Goal: Information Seeking & Learning: Find specific page/section

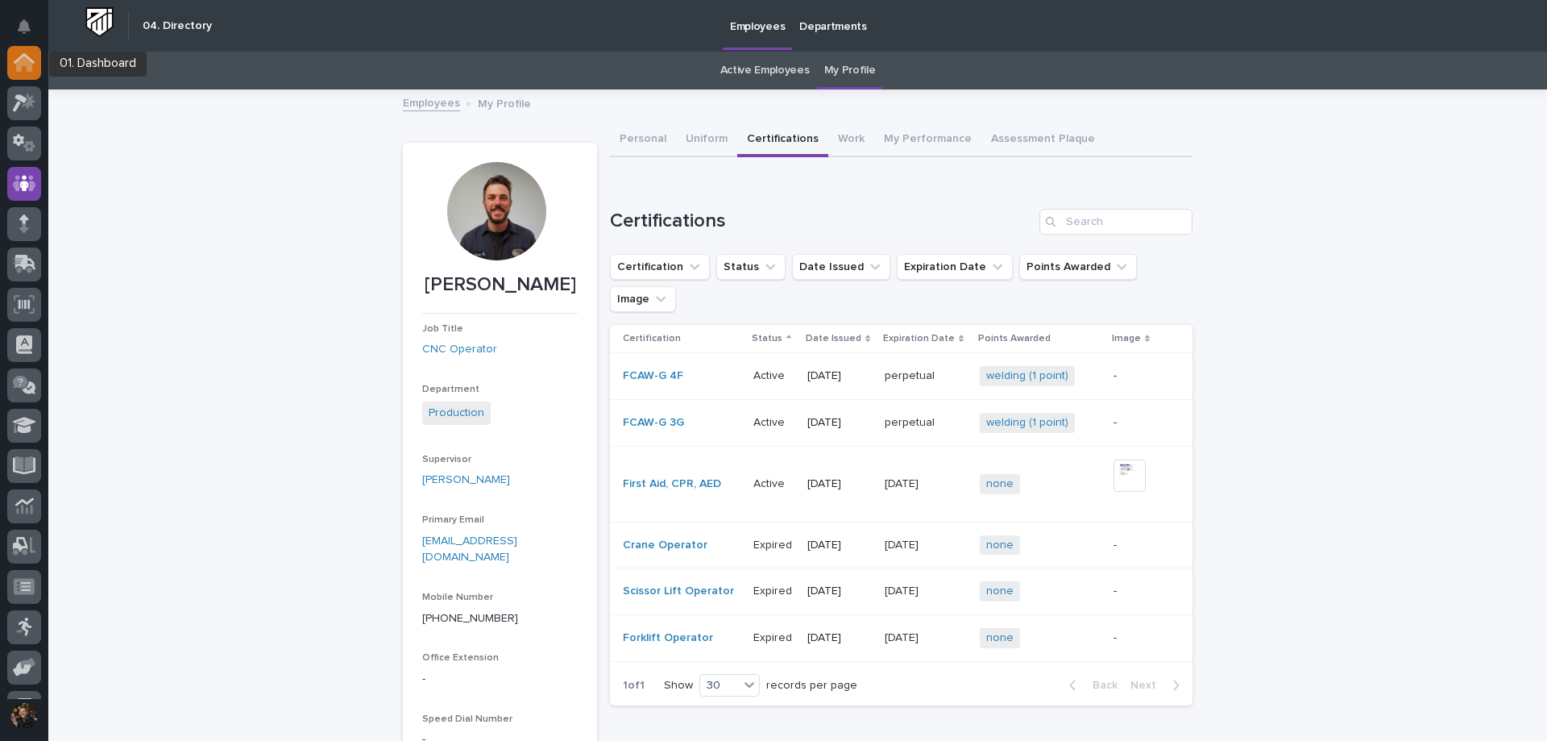
click at [10, 62] on div at bounding box center [24, 63] width 34 height 34
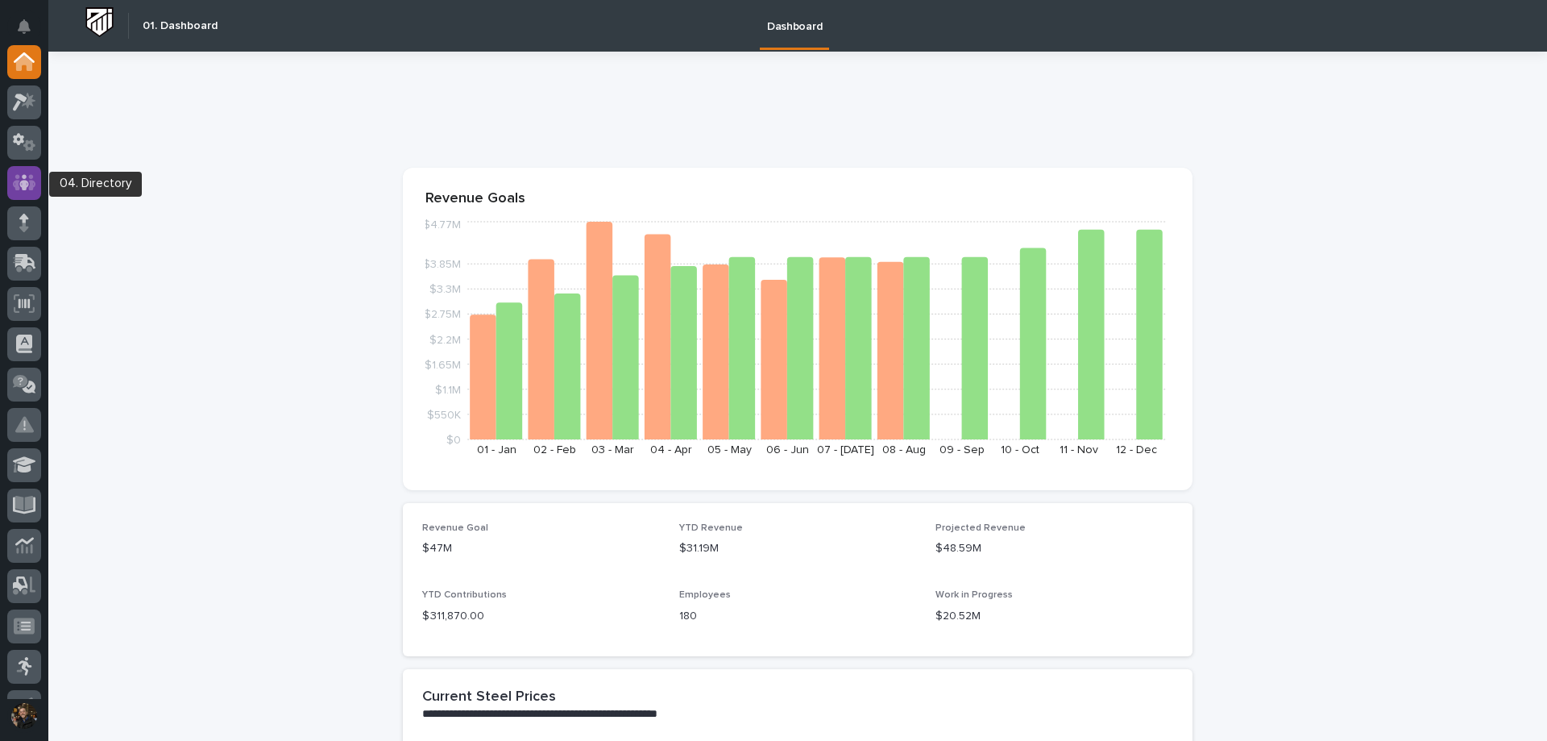
click at [35, 189] on icon at bounding box center [24, 182] width 23 height 19
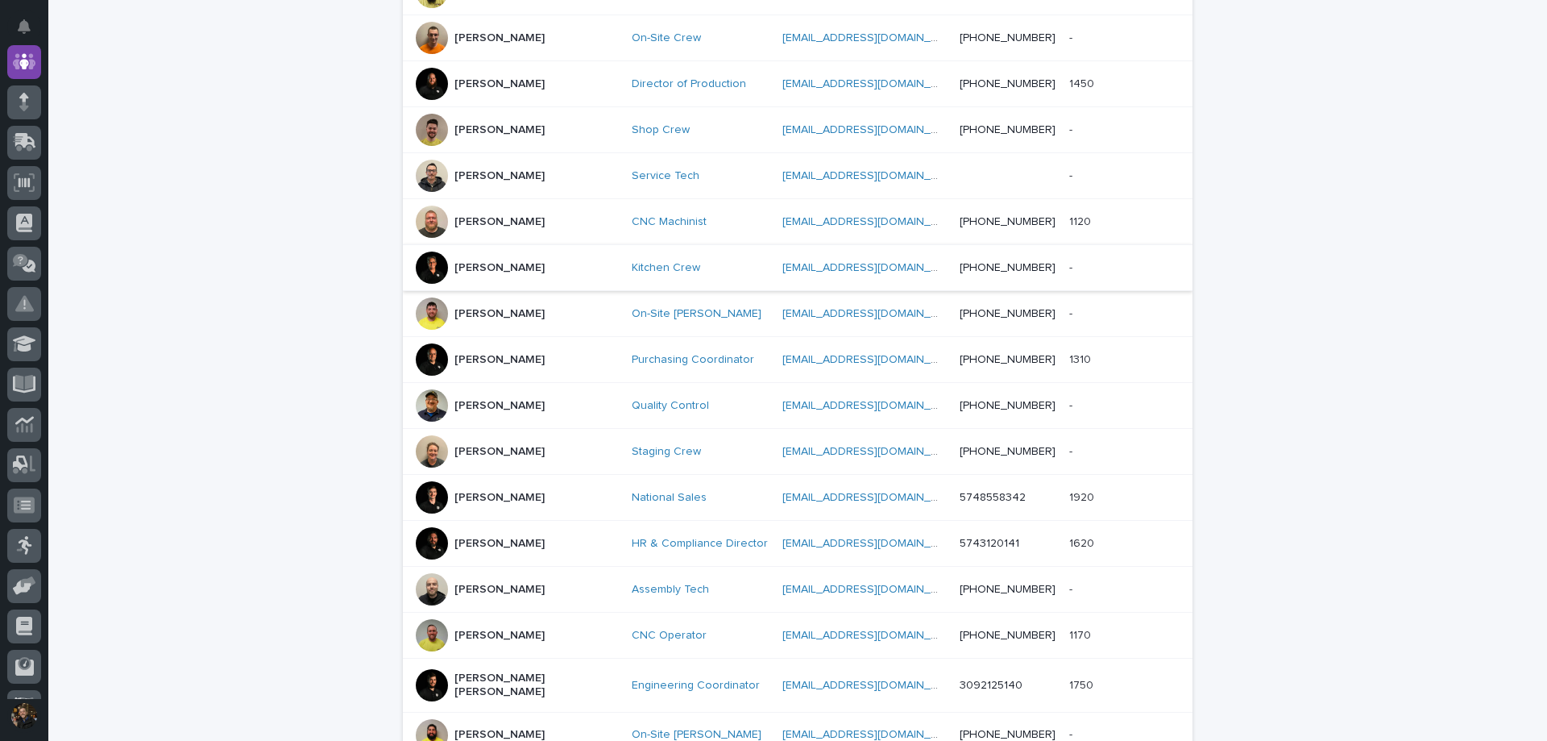
scroll to position [725, 0]
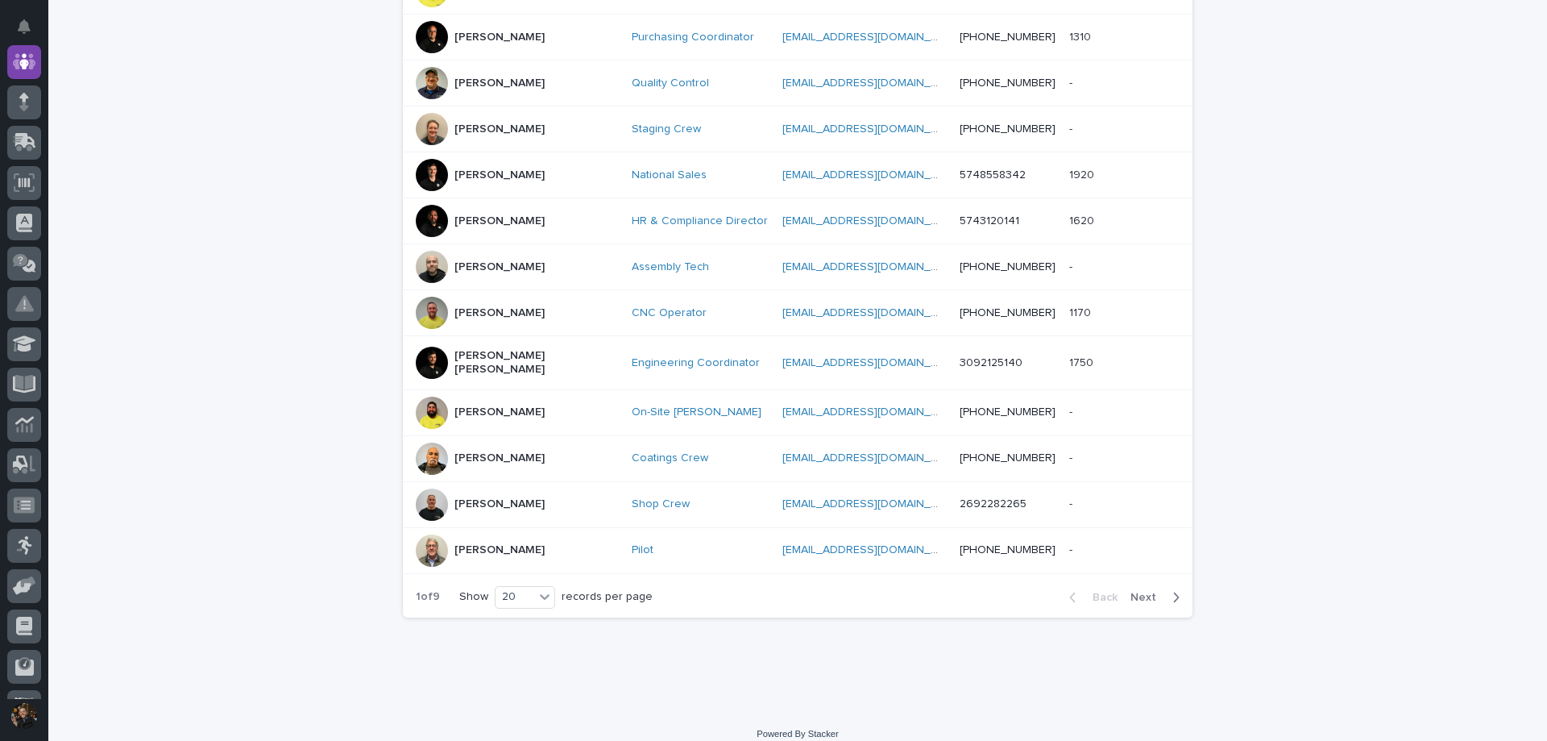
click at [430, 220] on div at bounding box center [432, 221] width 32 height 32
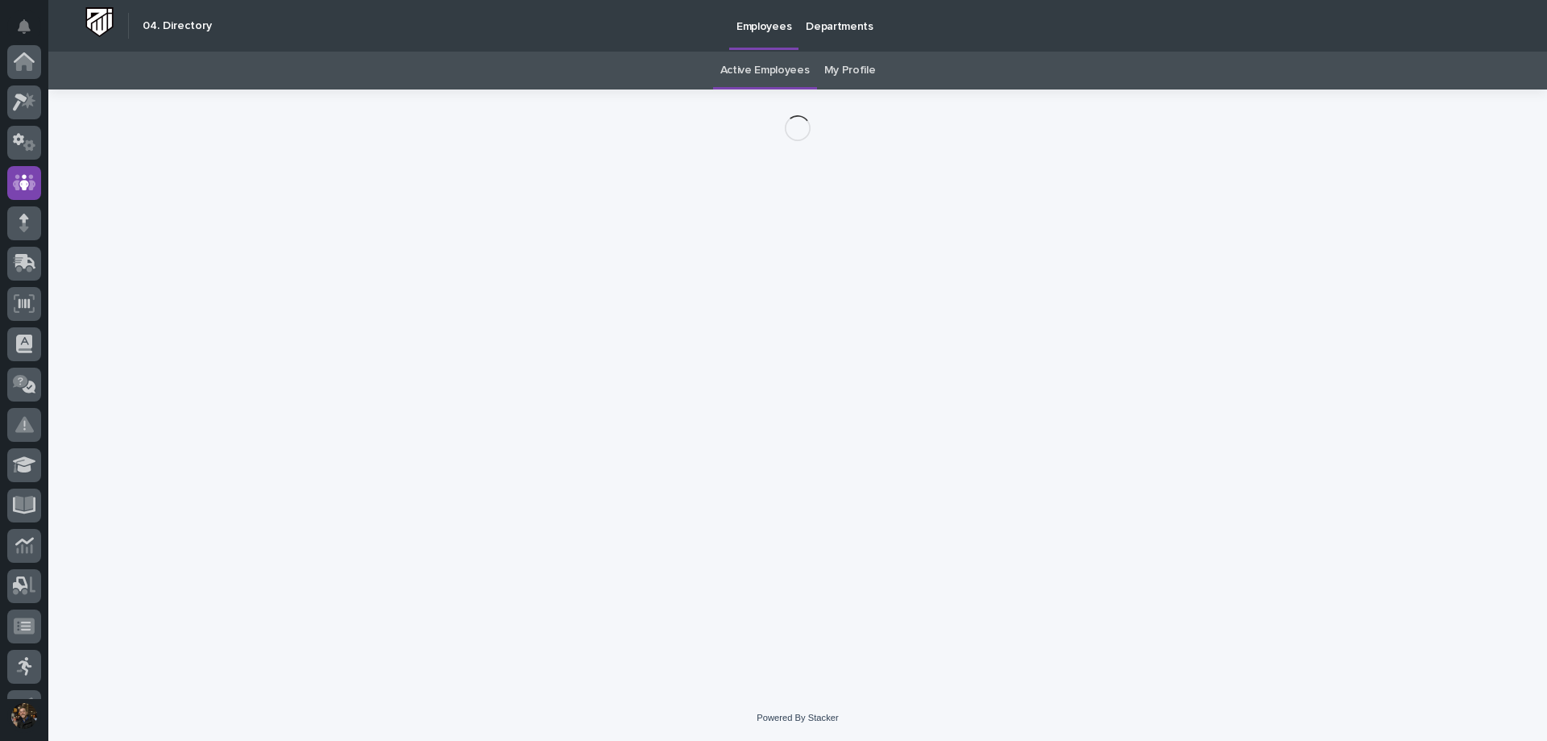
scroll to position [121, 0]
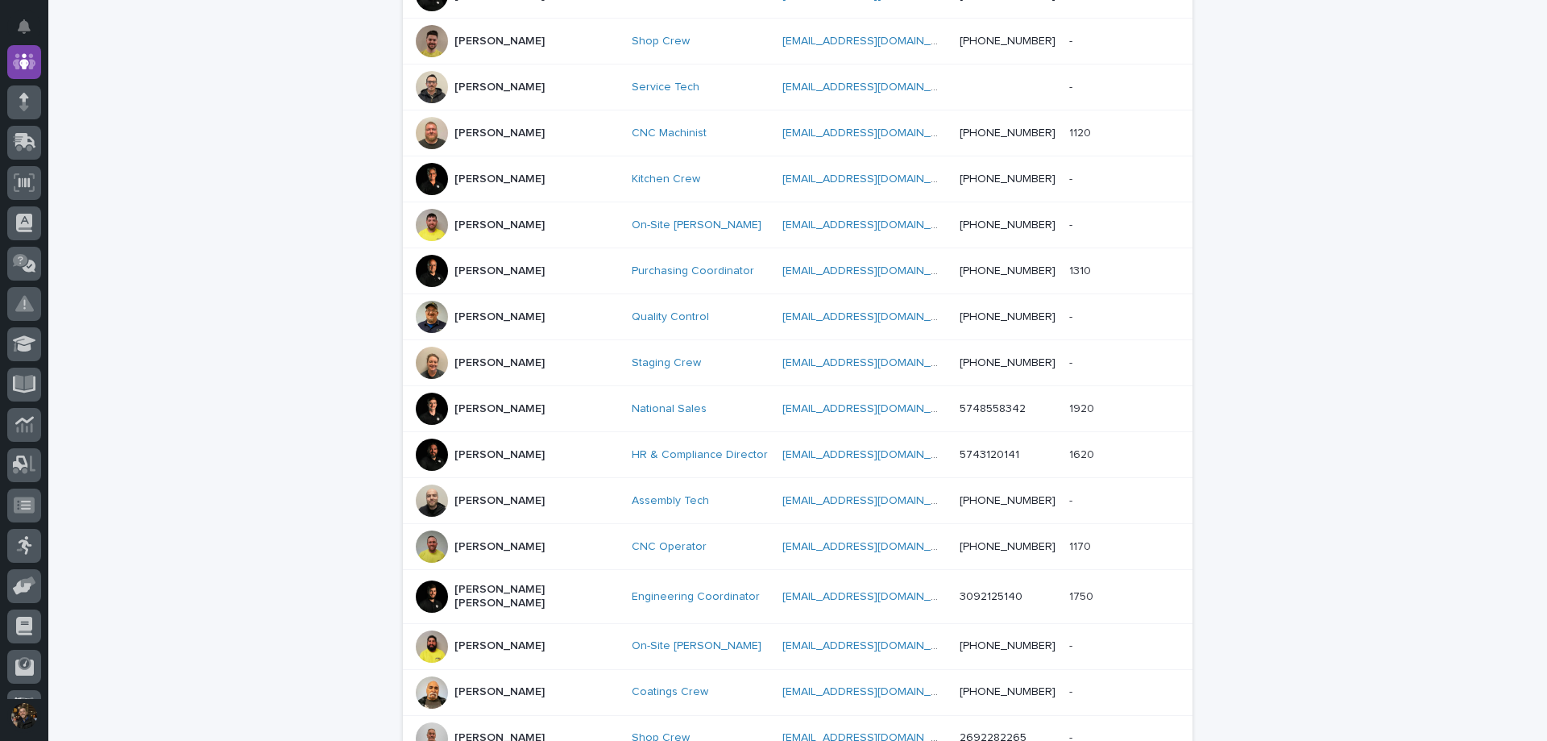
scroll to position [733, 0]
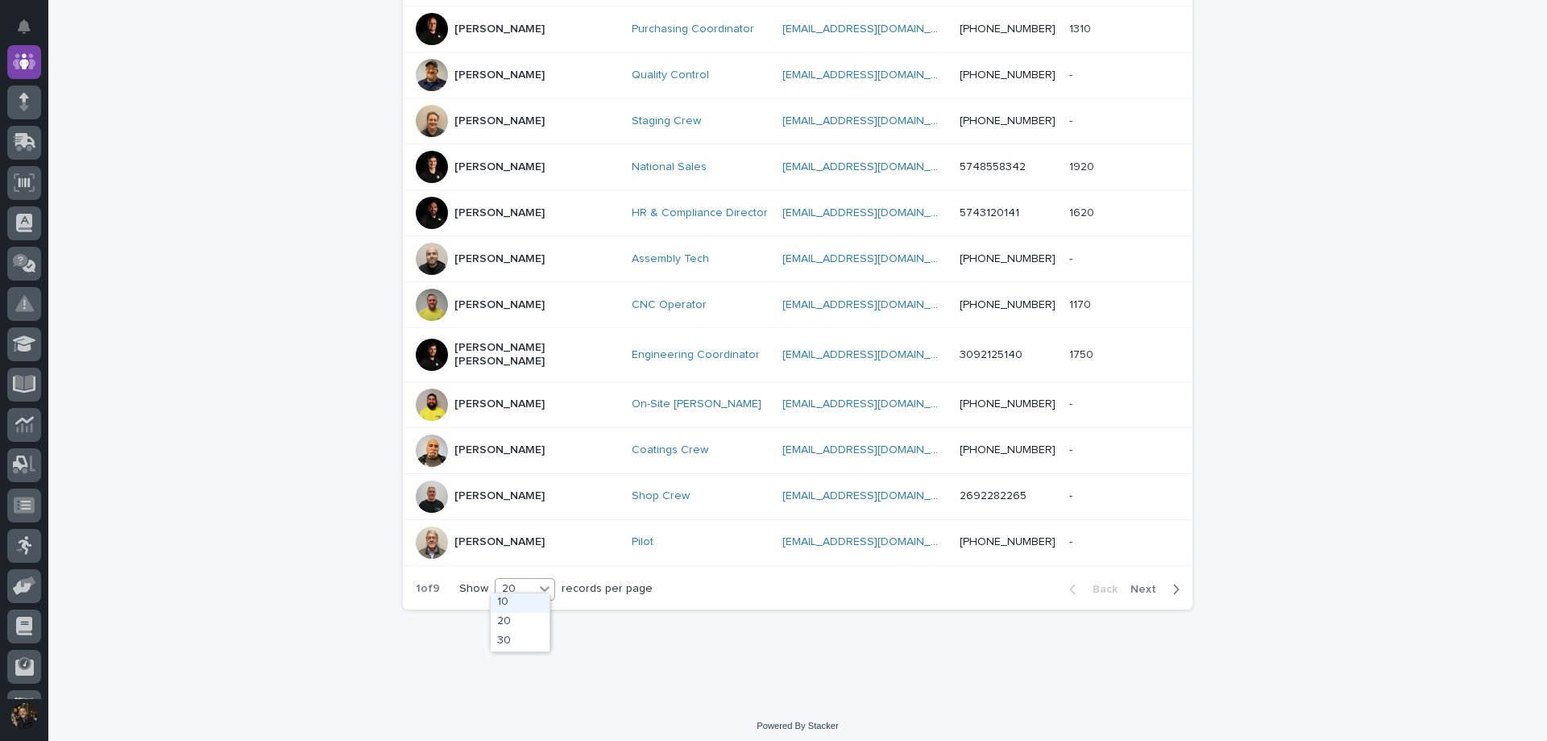
click at [546, 580] on icon at bounding box center [545, 588] width 16 height 16
click at [512, 653] on div "Loading... Saving… Loading... Saving… 180 Employees People supervisor departmen…" at bounding box center [798, 10] width 806 height 1305
click at [543, 590] on div at bounding box center [544, 588] width 19 height 19
click at [530, 640] on div "30" at bounding box center [520, 641] width 59 height 19
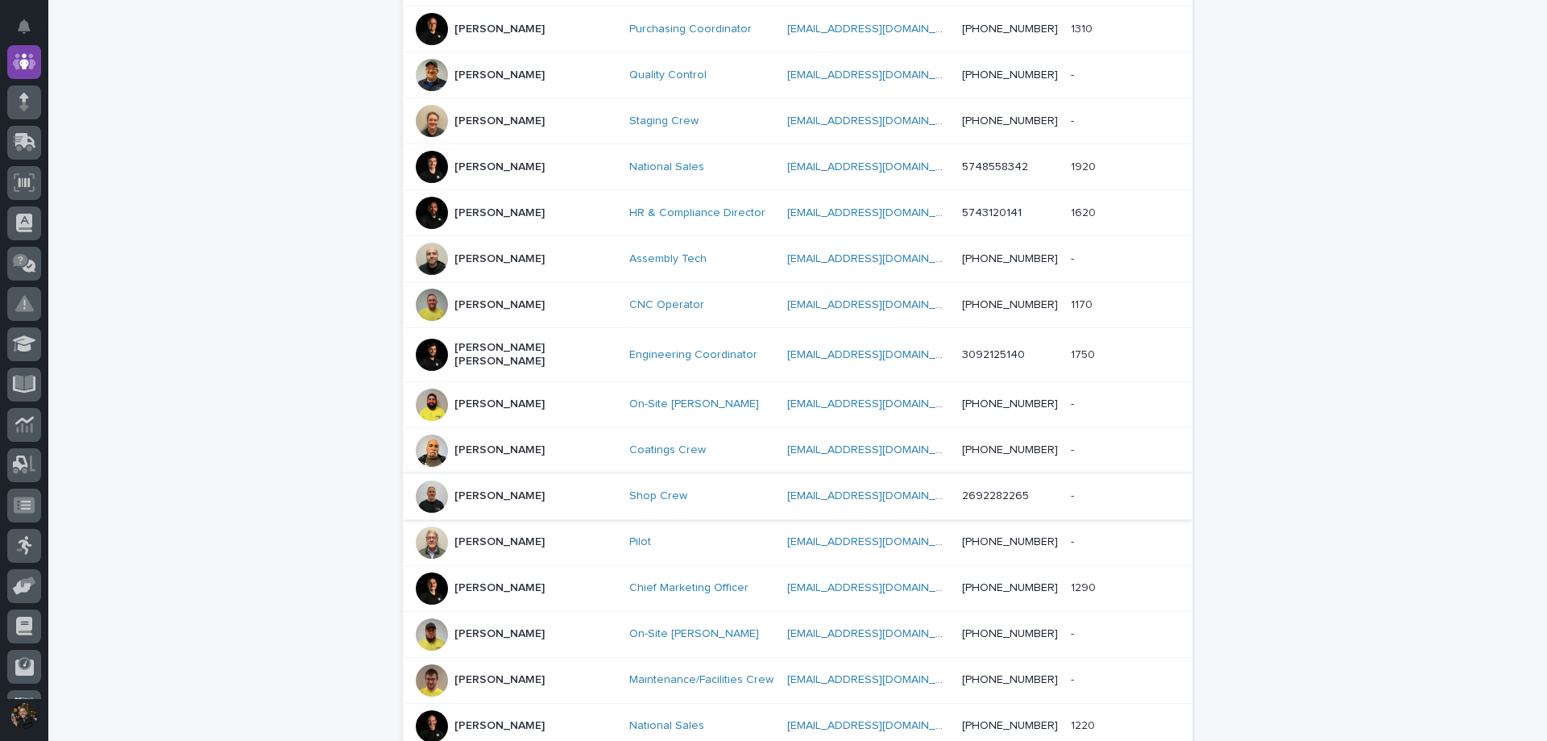
scroll to position [1193, 0]
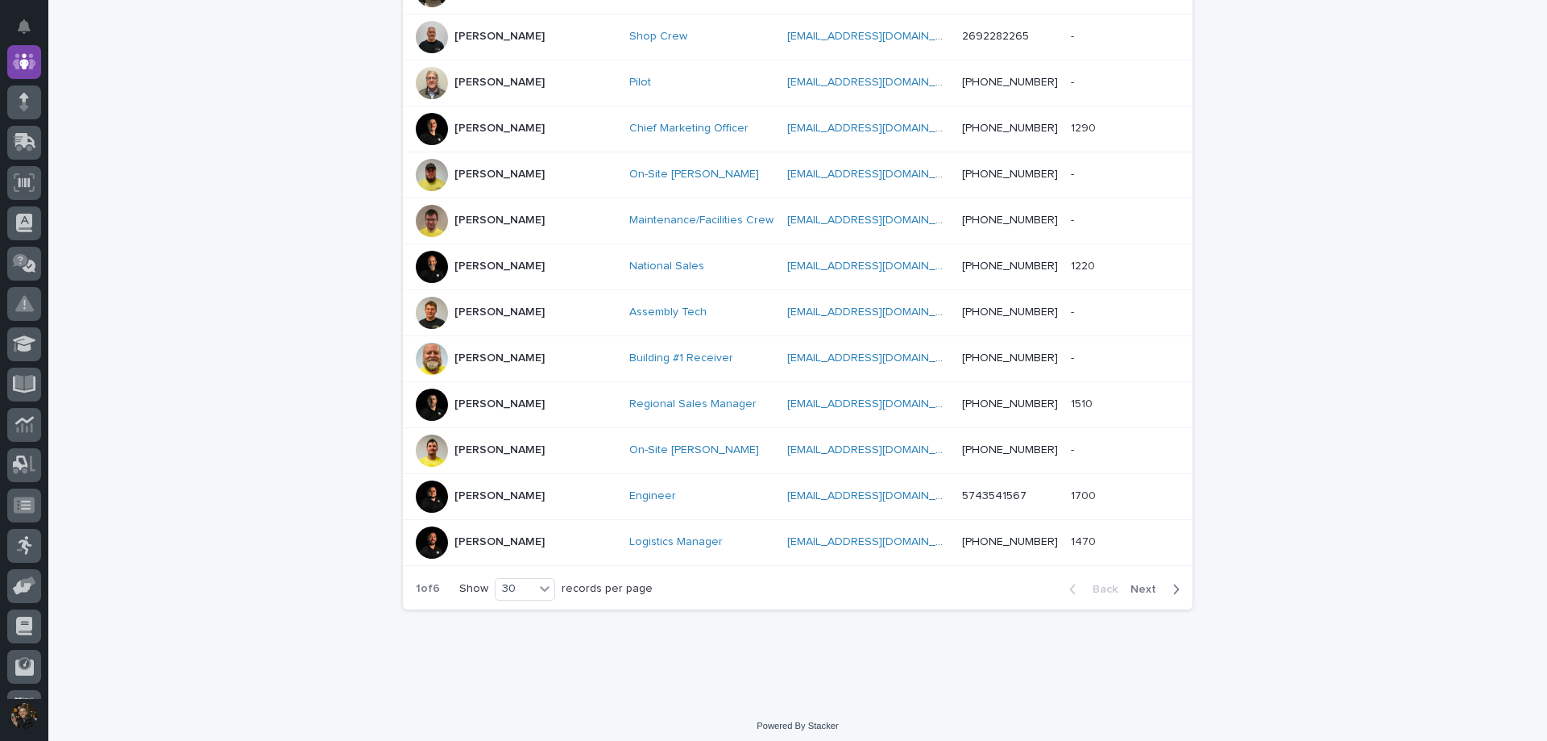
click at [442, 533] on div "Caleb Oetjen" at bounding box center [516, 542] width 201 height 32
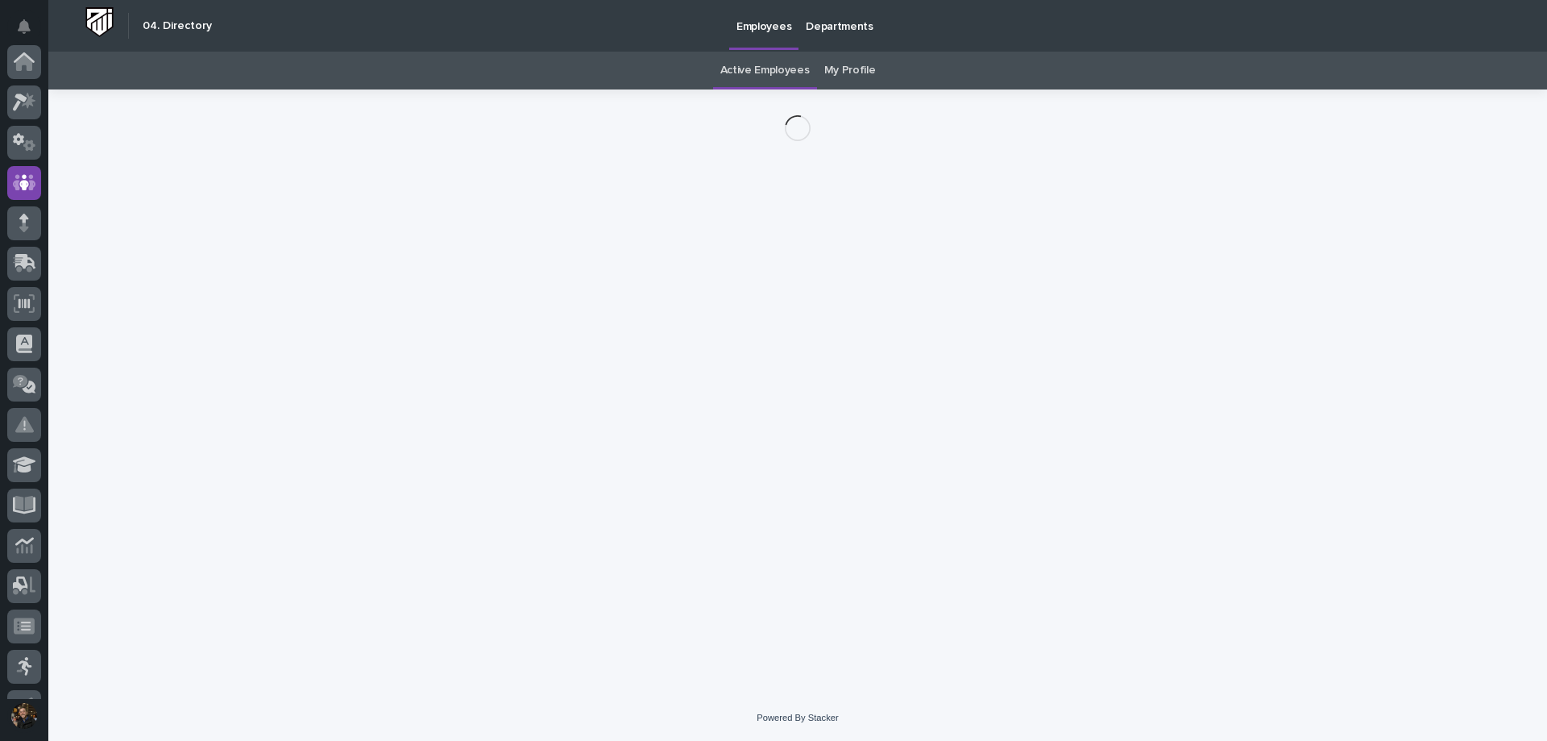
scroll to position [121, 0]
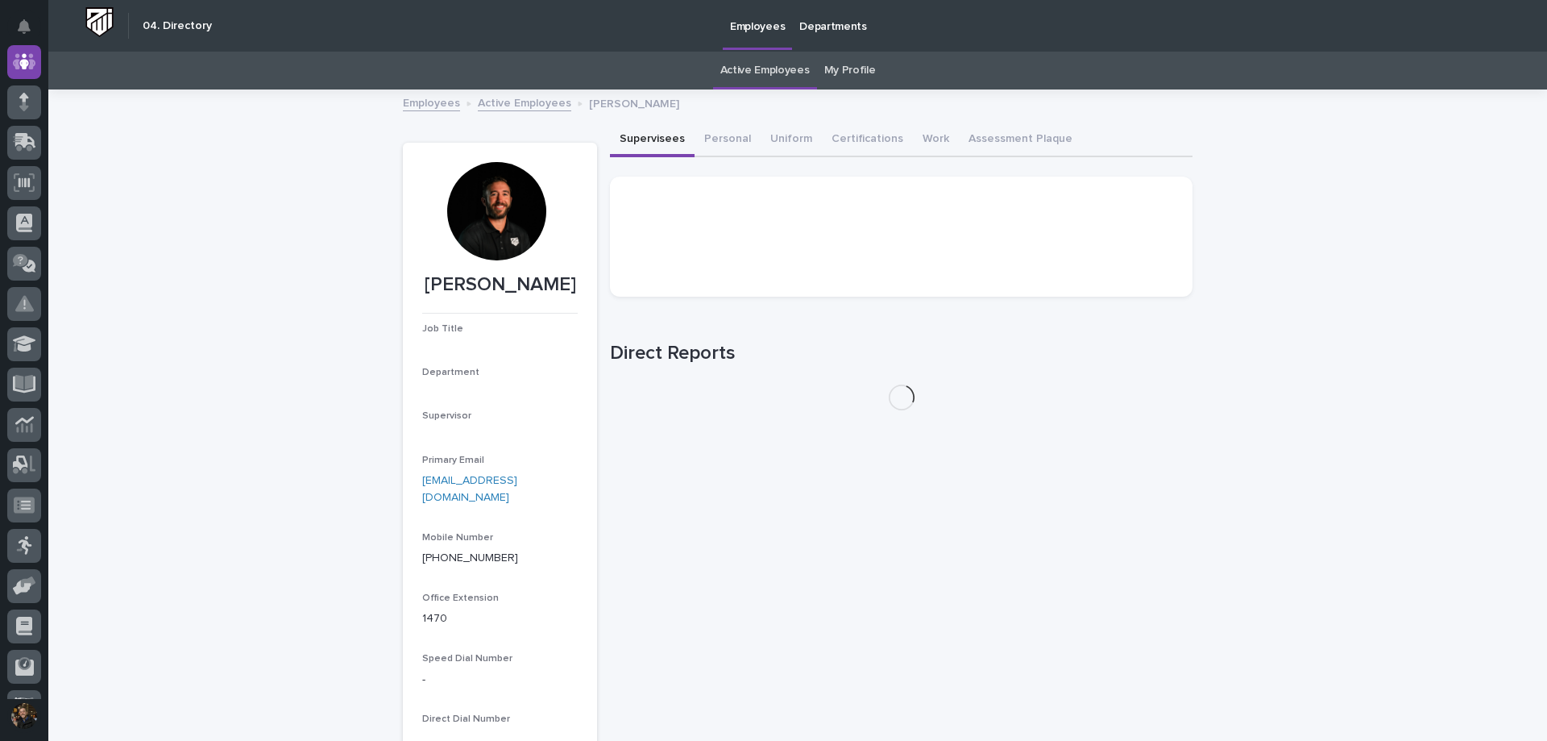
click at [455, 510] on div "Job Title Department Supervisor Primary Email coetjen@pwiworks.com Mobile Numbe…" at bounding box center [500, 533] width 156 height 421
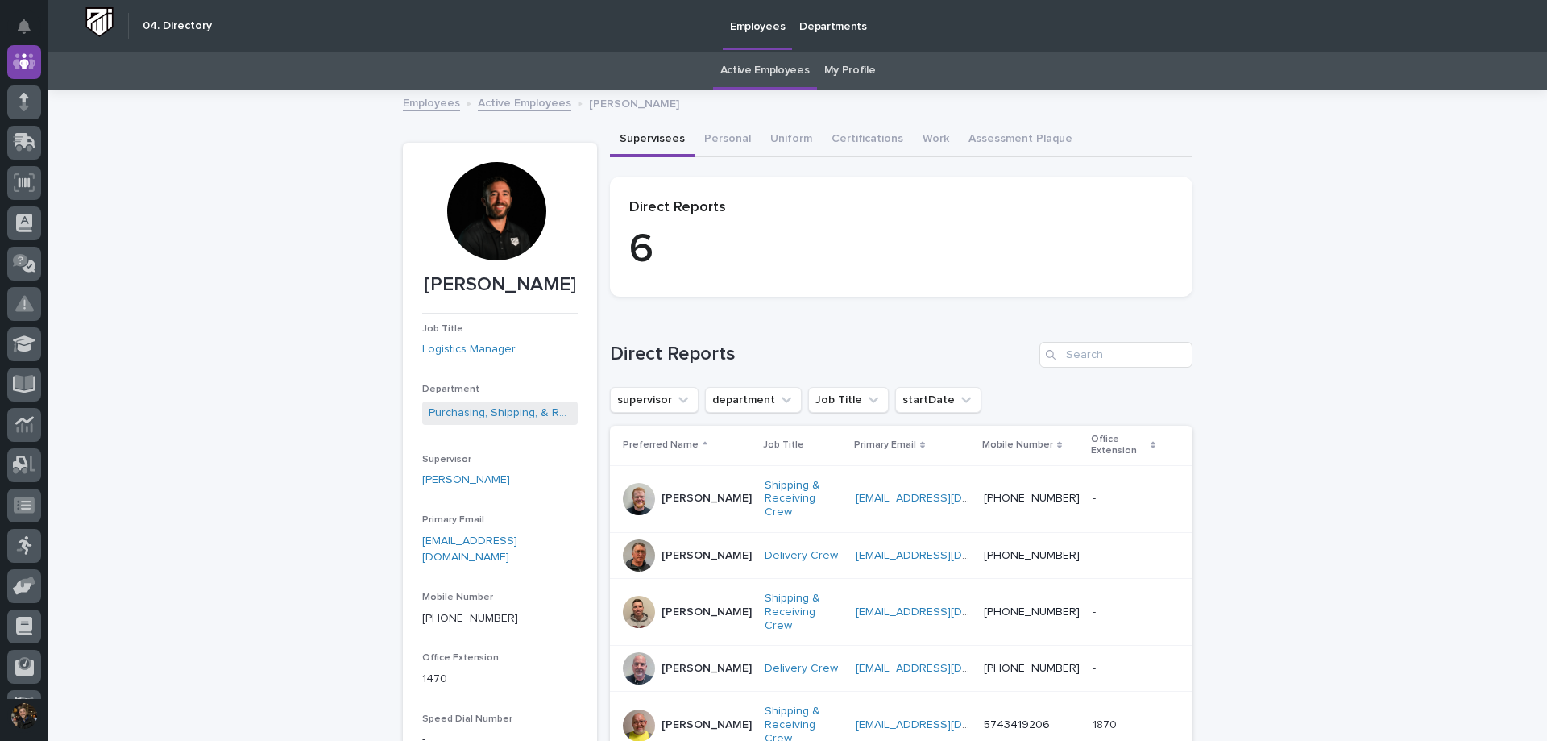
click at [310, 295] on div "Loading... Saving… Loading... Saving… Caleb Oetjen Caleb Oetjen Job Title Logis…" at bounding box center [797, 520] width 1499 height 859
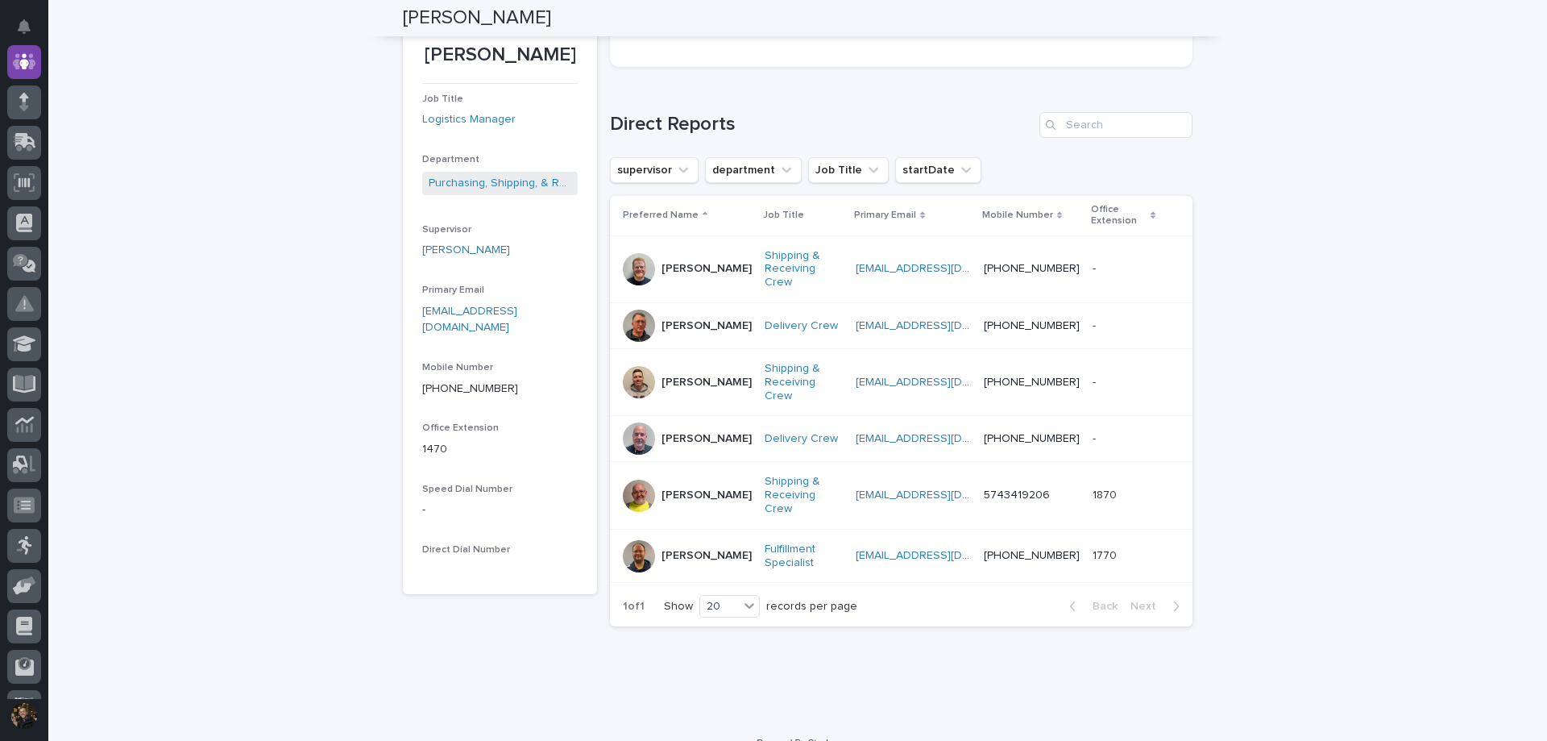
scroll to position [0, 0]
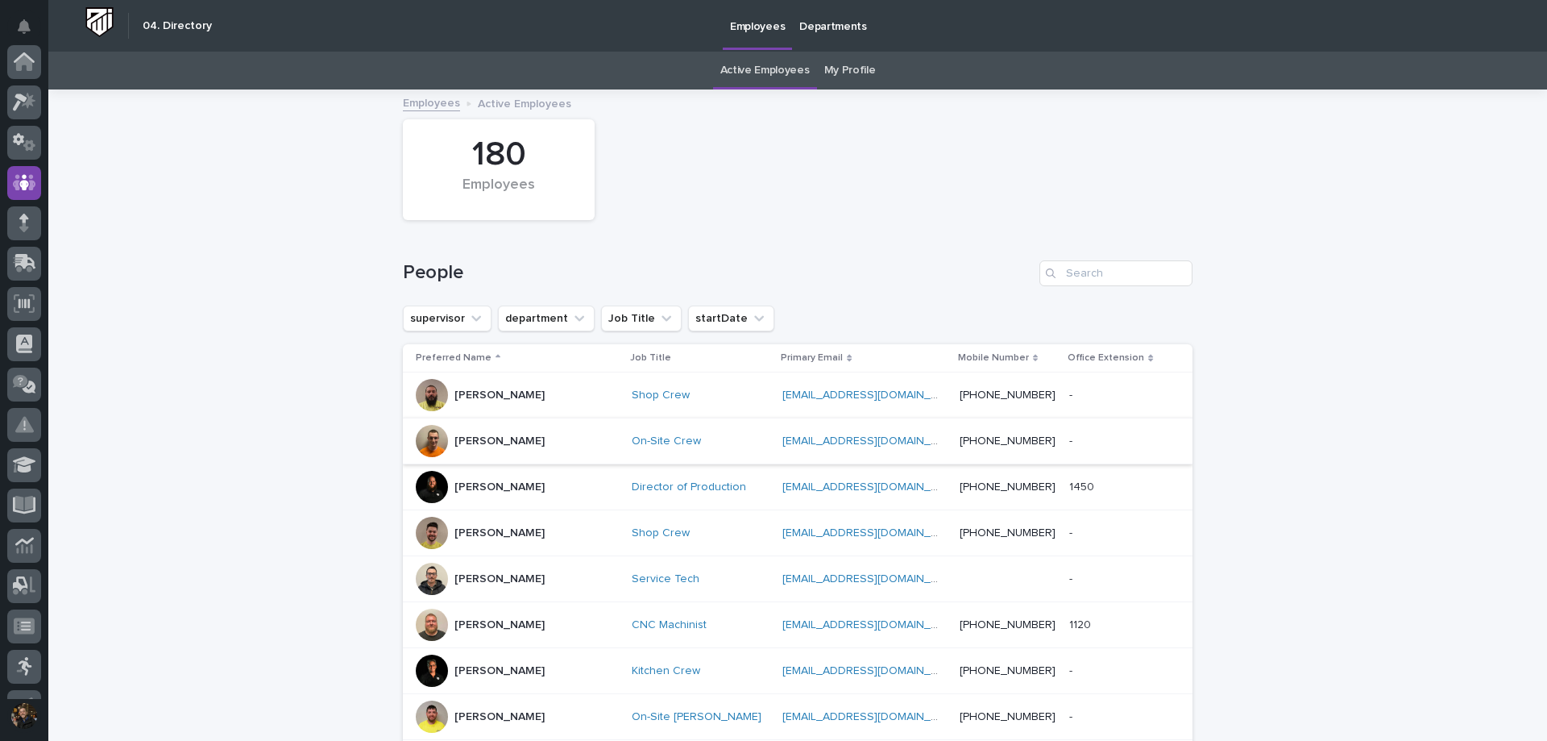
scroll to position [121, 0]
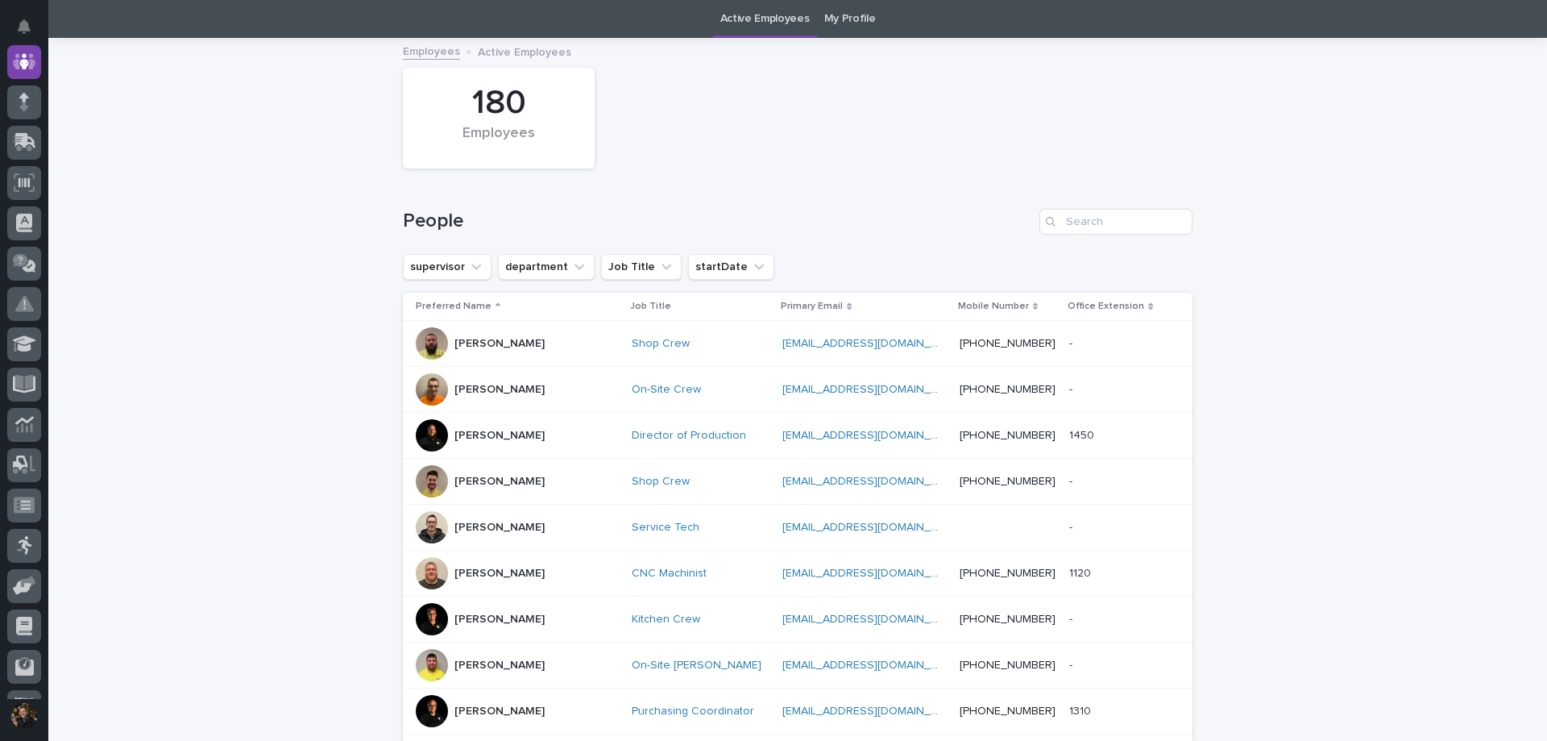
click at [460, 560] on div "Andy Johnston" at bounding box center [499, 573] width 90 height 27
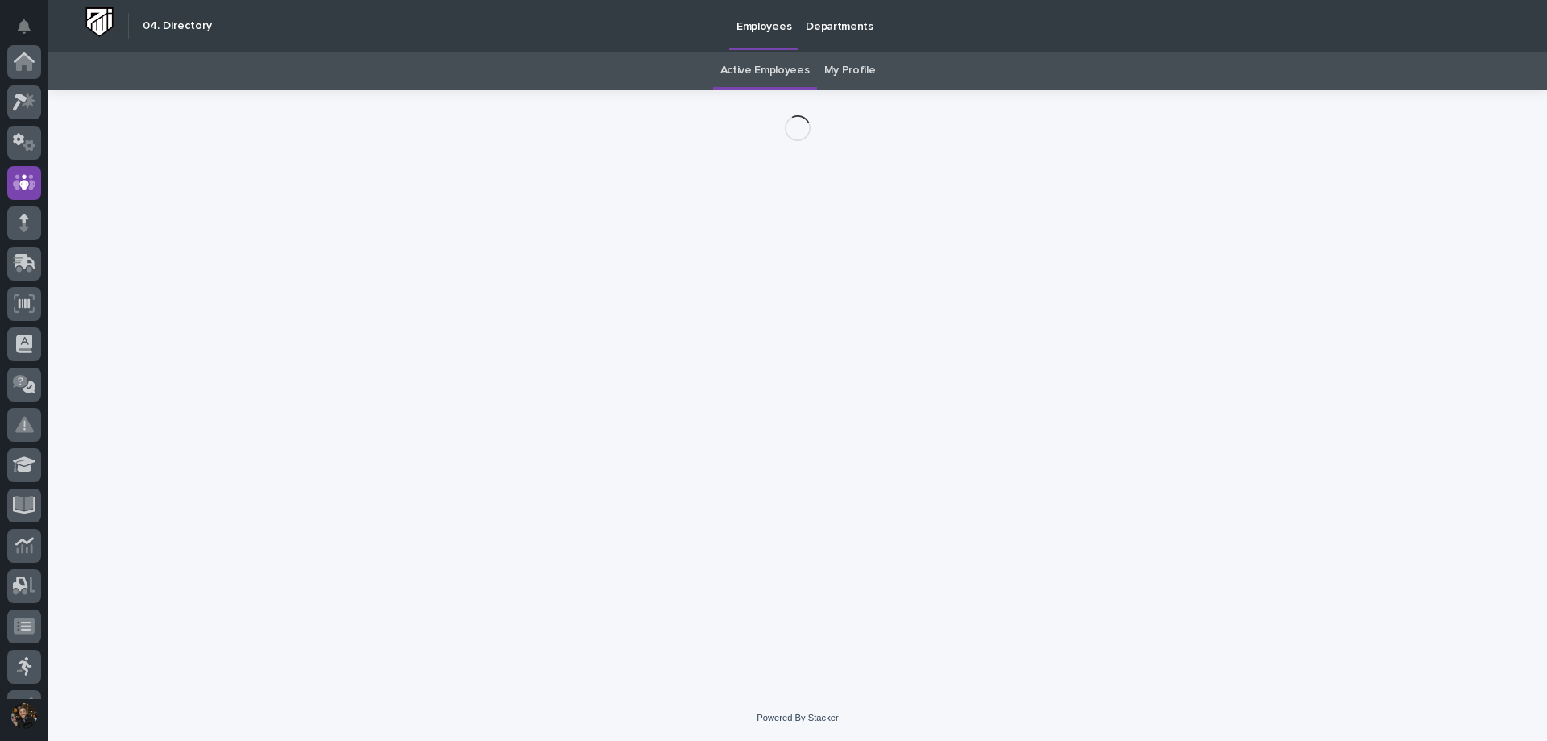
scroll to position [121, 0]
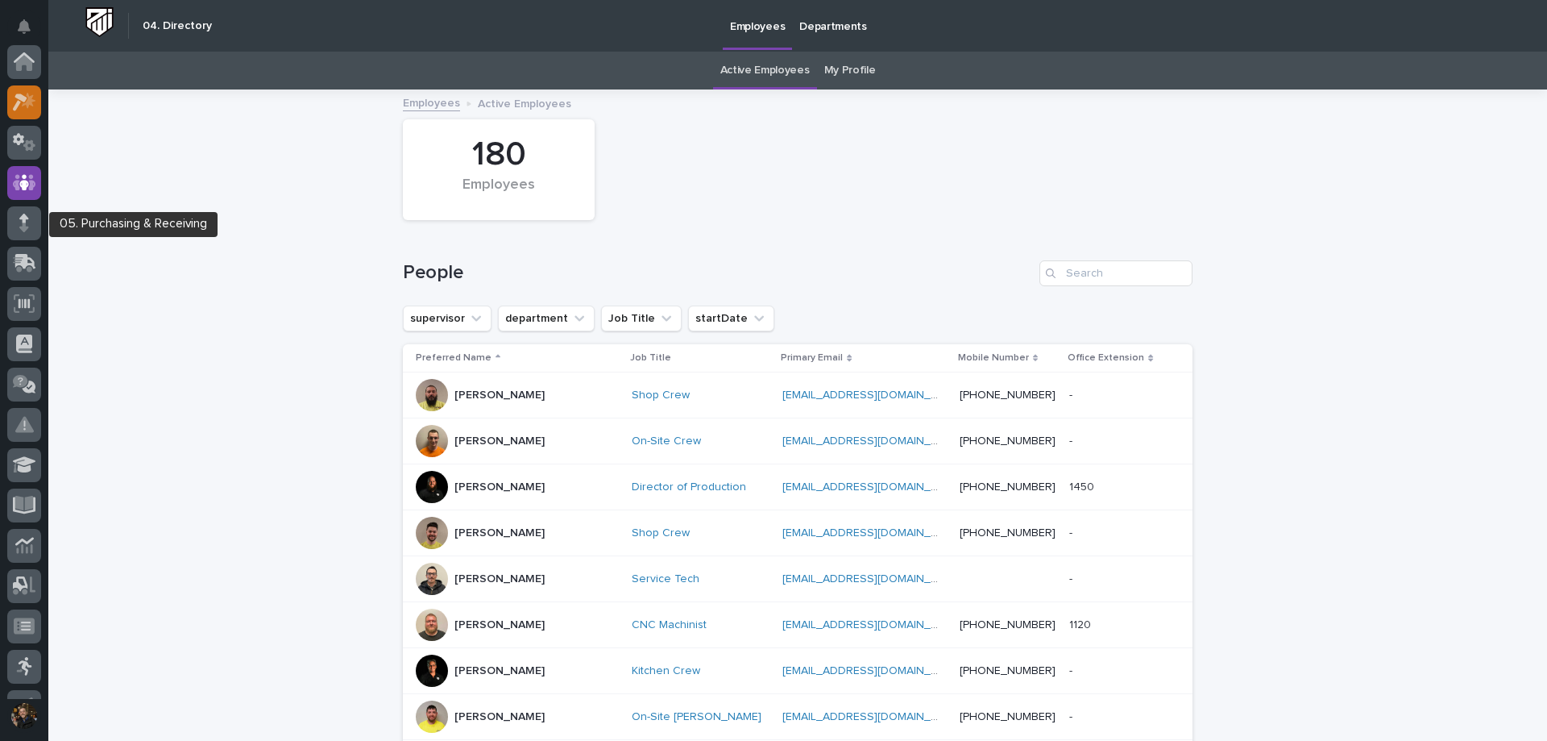
click at [27, 102] on icon at bounding box center [29, 100] width 14 height 16
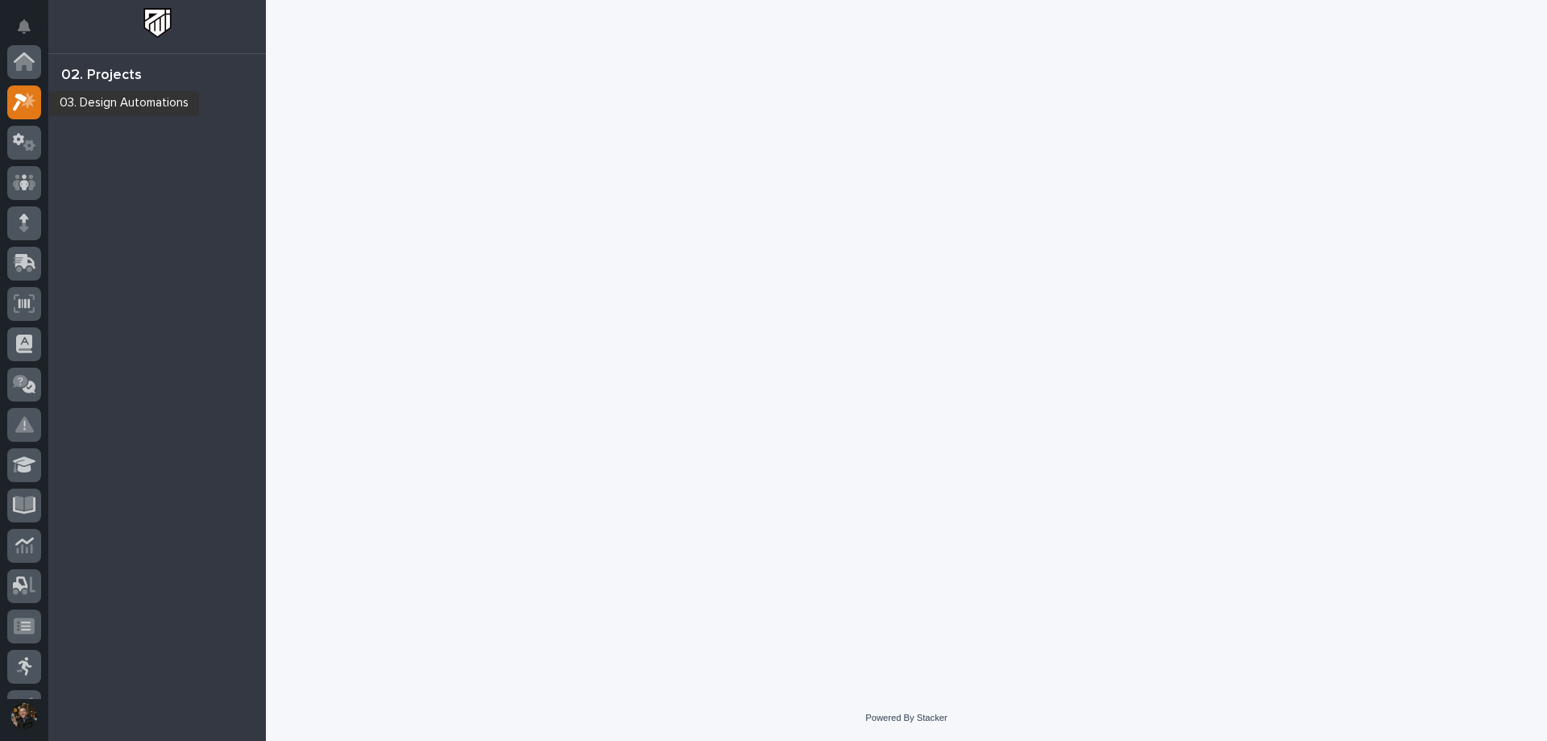
scroll to position [40, 0]
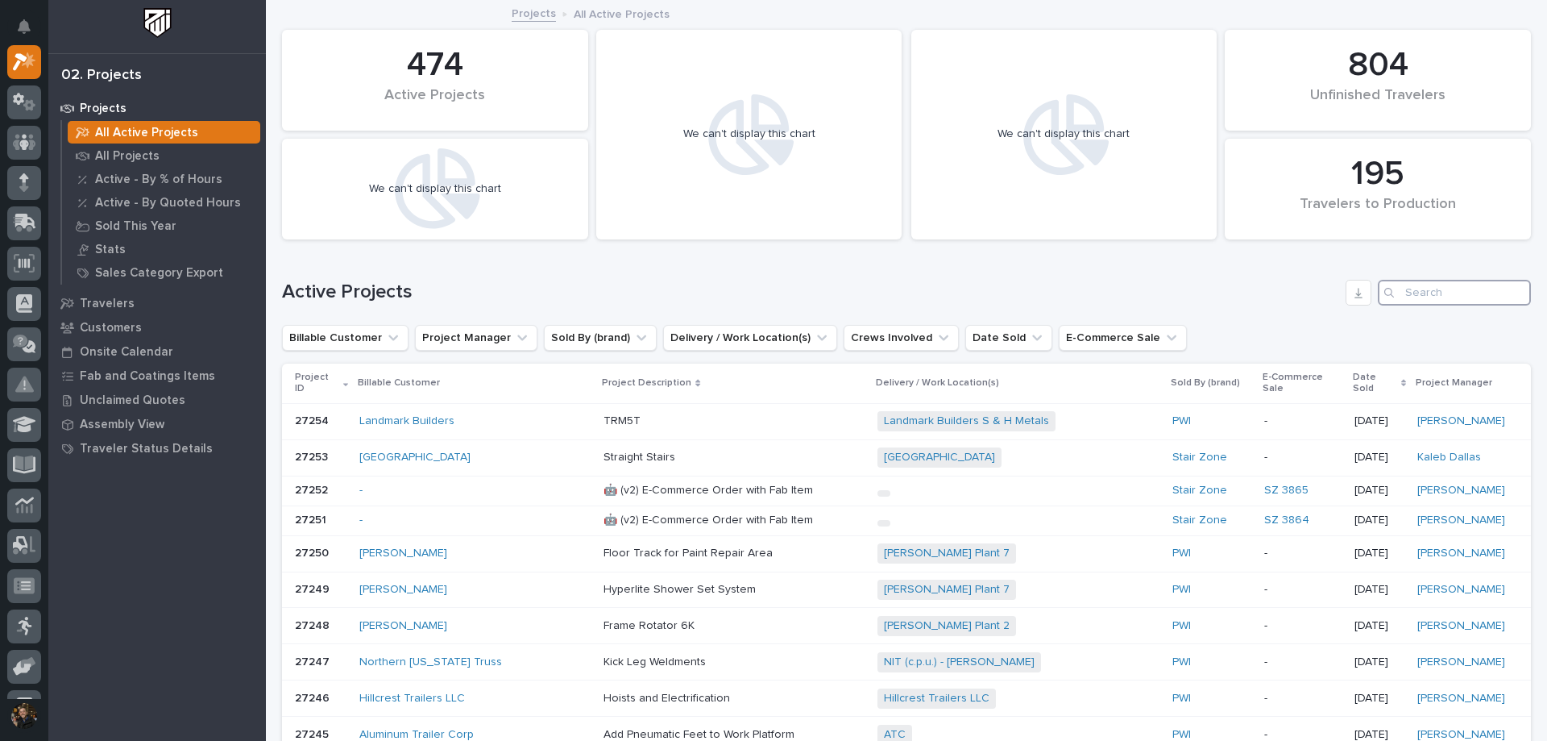
click at [1410, 296] on input "Search" at bounding box center [1454, 293] width 153 height 26
type input "27131"
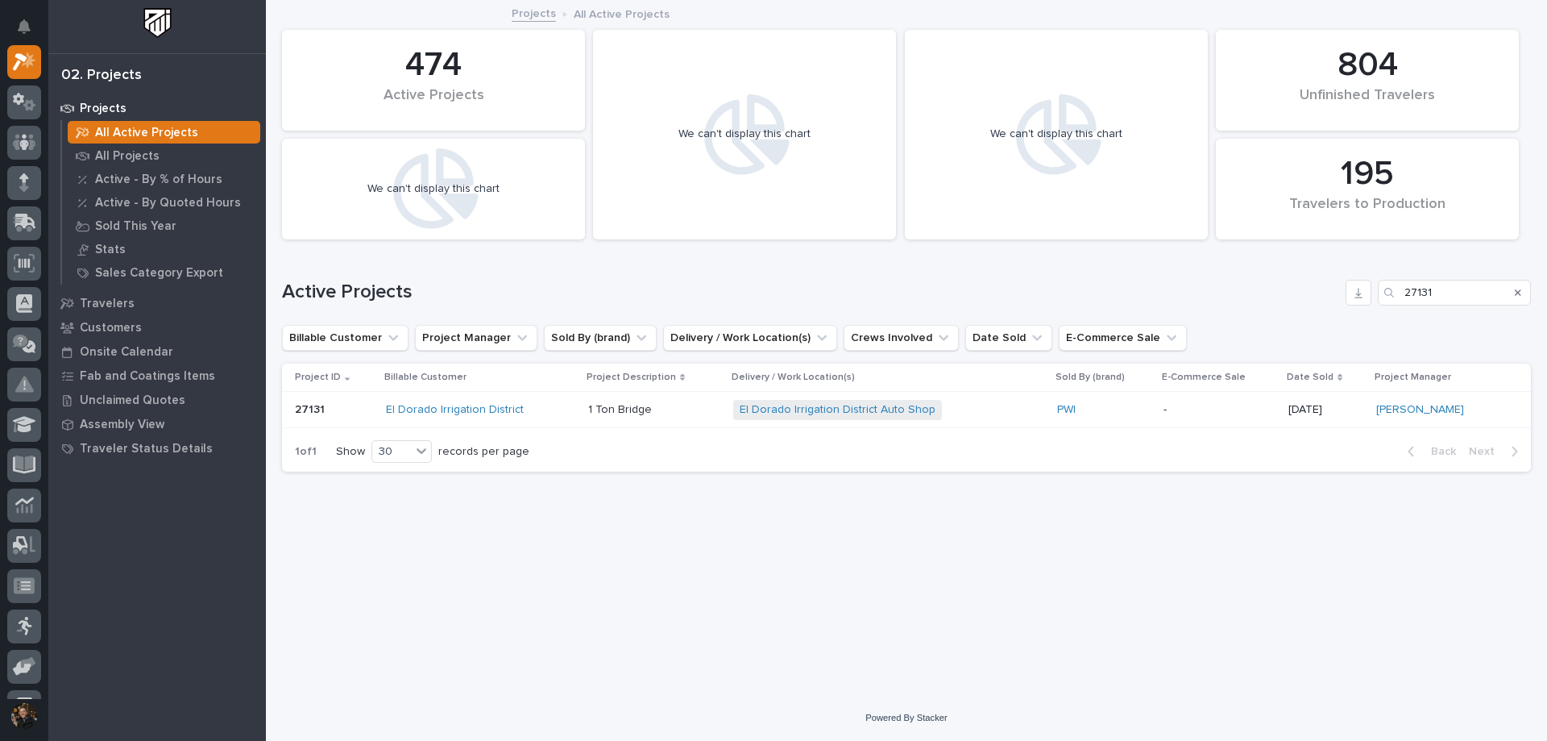
click at [553, 405] on div "El Dorado Irrigation District" at bounding box center [480, 410] width 189 height 14
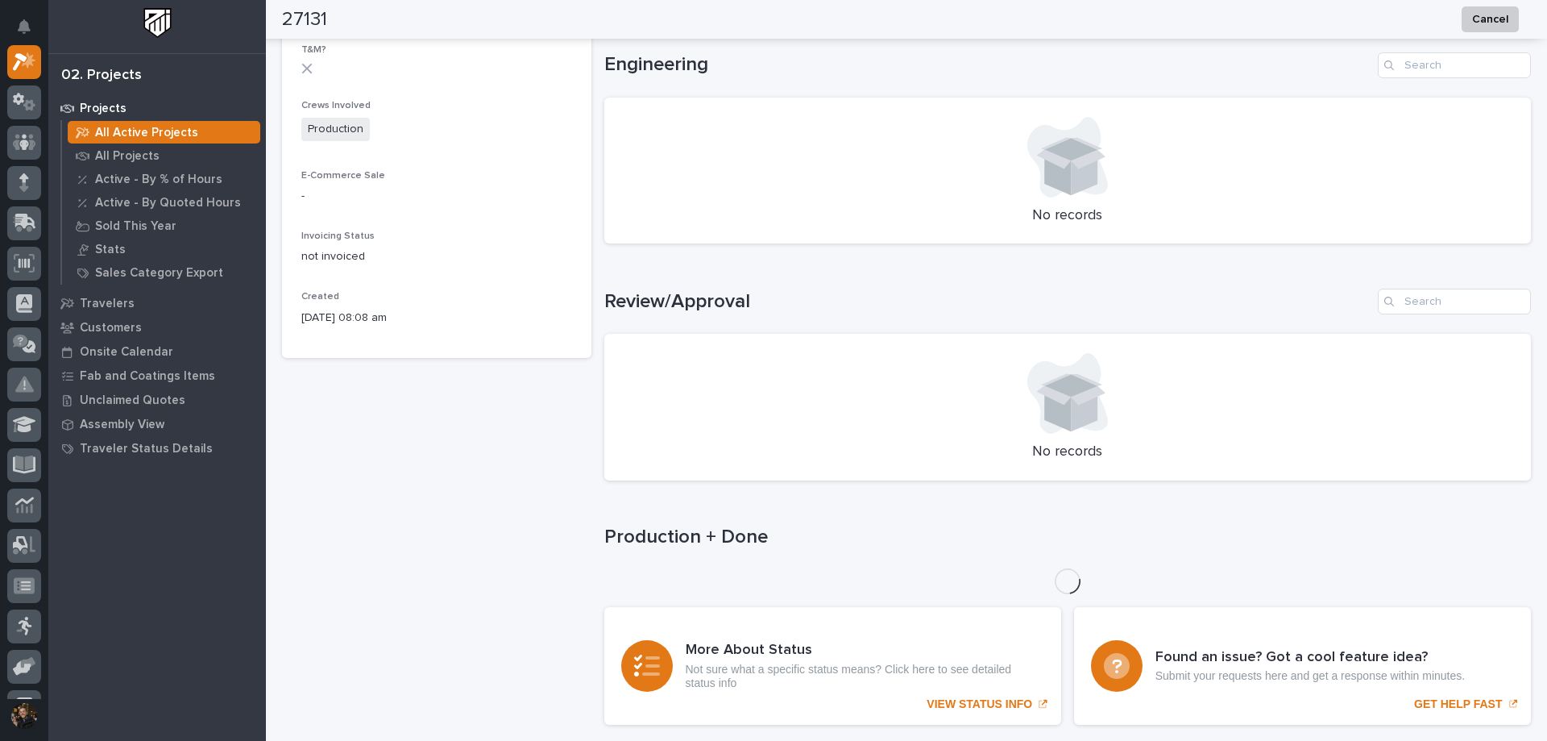
scroll to position [724, 0]
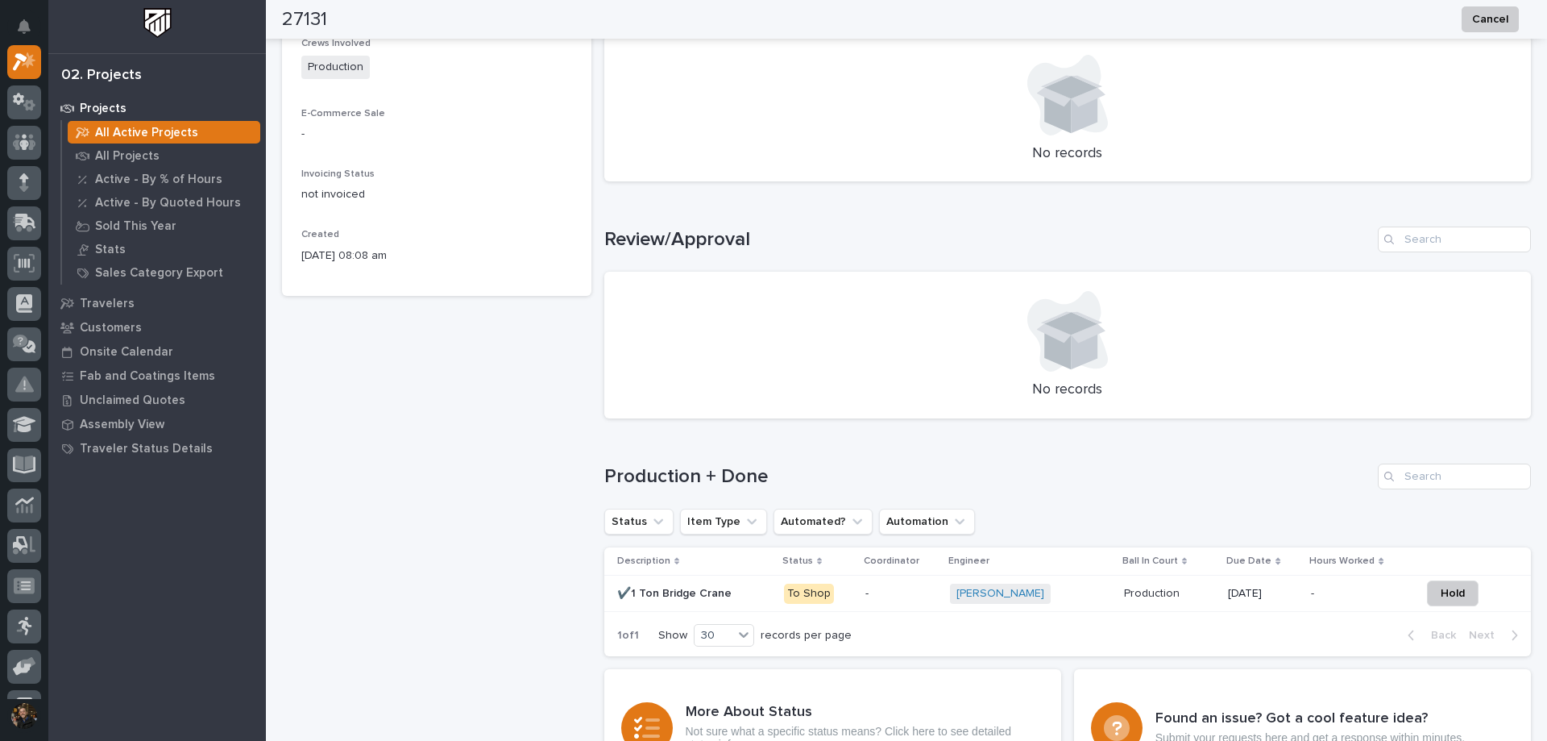
click at [873, 588] on p "-" at bounding box center [901, 594] width 72 height 14
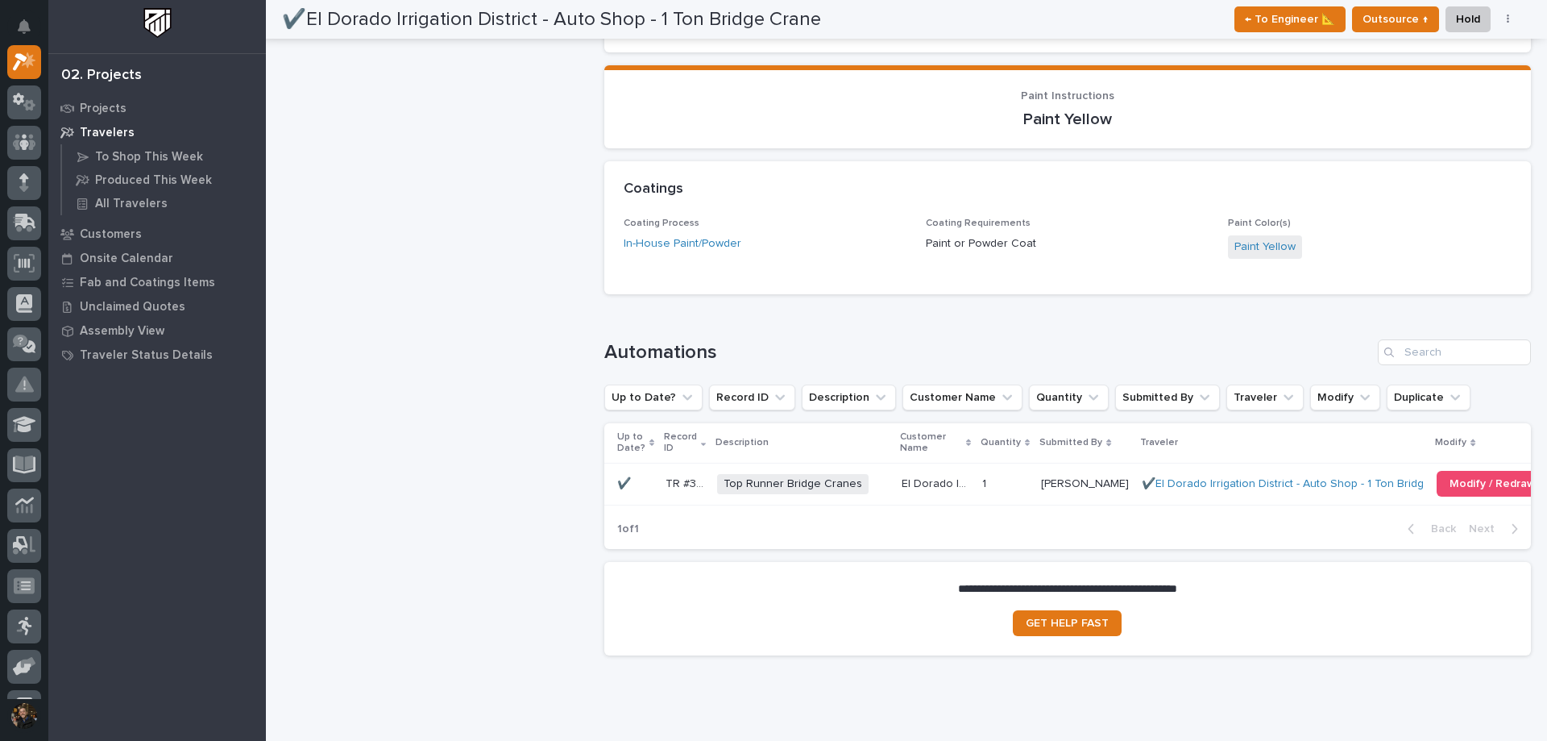
click at [952, 470] on td "El Dorado Irrigation District El Dorado Irrigation District" at bounding box center [935, 484] width 81 height 42
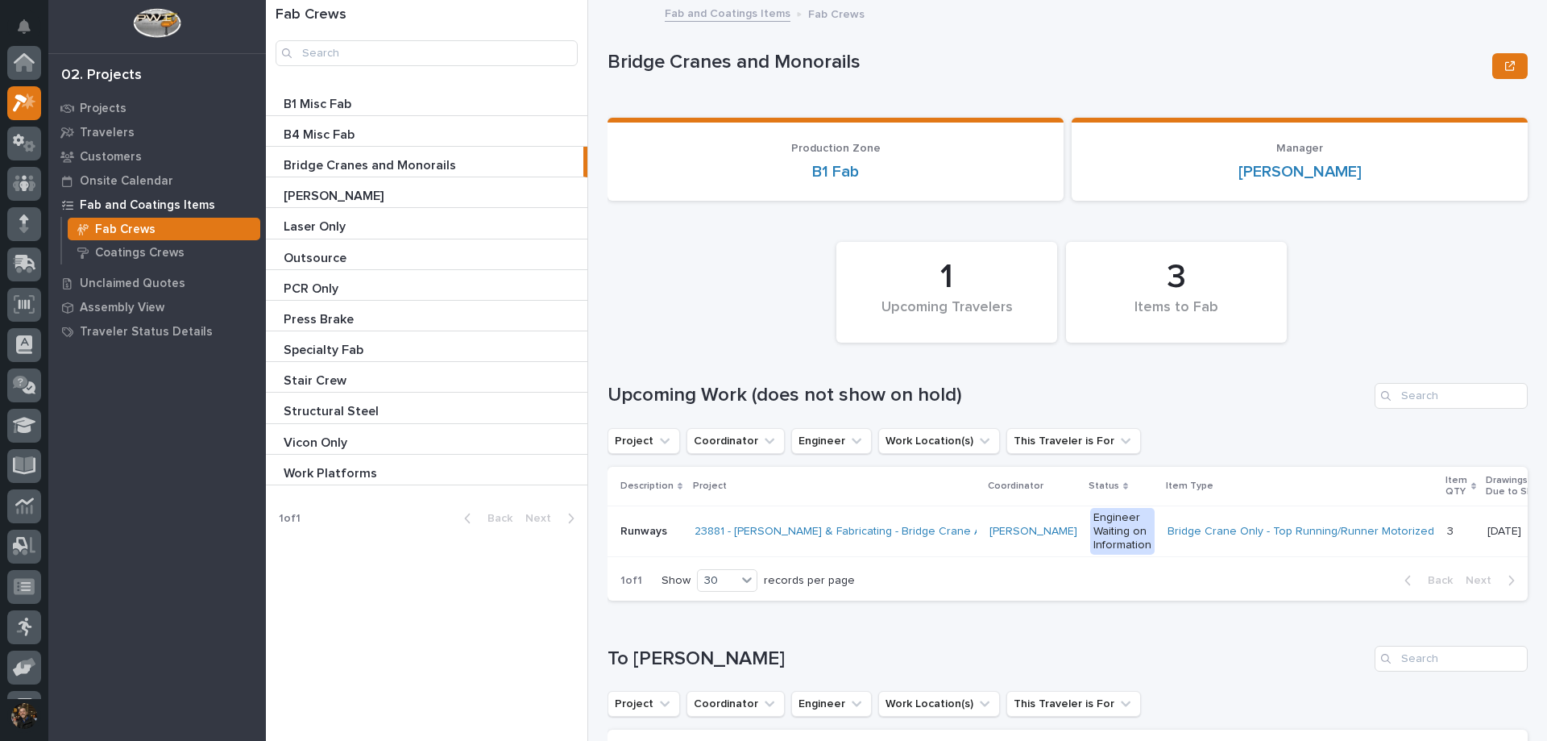
scroll to position [40, 0]
